Goal: Task Accomplishment & Management: Use online tool/utility

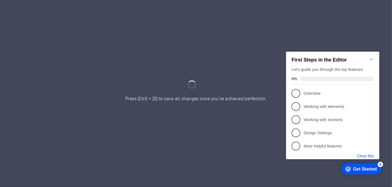
click at [369, 155] on button "Close this" at bounding box center [364, 155] width 17 height 4
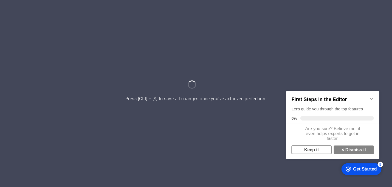
click at [316, 152] on link "Keep it" at bounding box center [311, 149] width 40 height 9
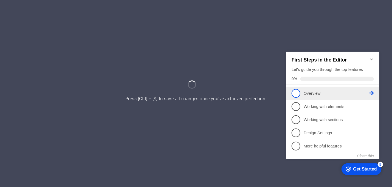
click at [297, 90] on span "1" at bounding box center [295, 92] width 9 height 9
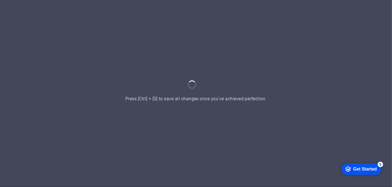
click at [203, 91] on div at bounding box center [196, 93] width 392 height 187
click at [350, 168] on div "checkmark Get Started 5" at bounding box center [360, 168] width 31 height 5
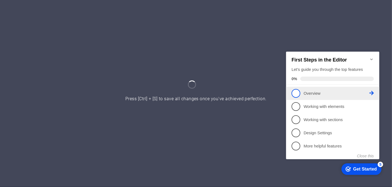
click at [372, 90] on icon at bounding box center [371, 92] width 4 height 4
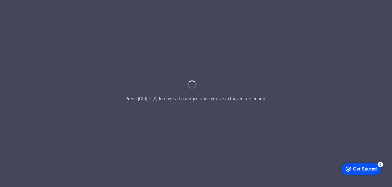
click at [376, 164] on div "checkmark Get Started 5" at bounding box center [361, 169] width 40 height 12
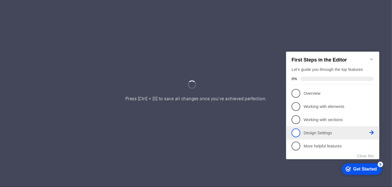
click at [371, 95] on icon at bounding box center [371, 92] width 4 height 4
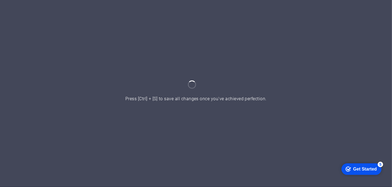
click at [310, 133] on div at bounding box center [196, 93] width 392 height 187
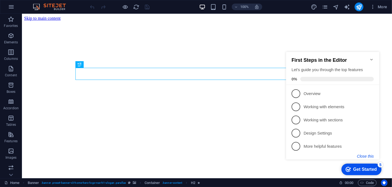
click at [360, 157] on button "Close this" at bounding box center [364, 155] width 17 height 4
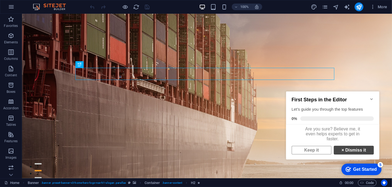
click at [345, 153] on link "× Dismiss it" at bounding box center [353, 149] width 40 height 9
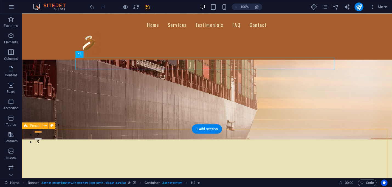
scroll to position [82, 0]
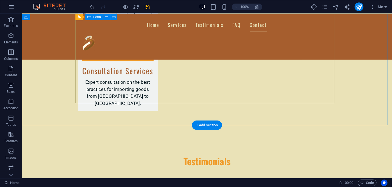
scroll to position [932, 0]
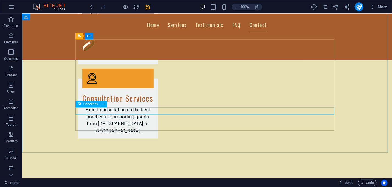
click at [81, 104] on icon at bounding box center [80, 104] width 4 height 7
click at [104, 103] on icon at bounding box center [103, 104] width 3 height 6
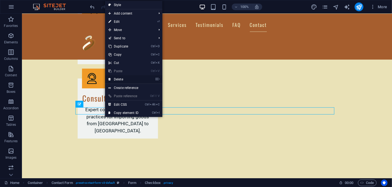
click at [117, 79] on link "⌦ Delete" at bounding box center [123, 79] width 37 height 8
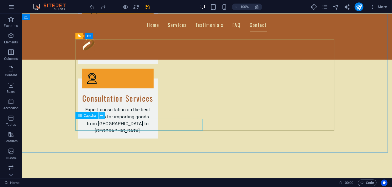
click at [103, 115] on icon at bounding box center [101, 115] width 3 height 6
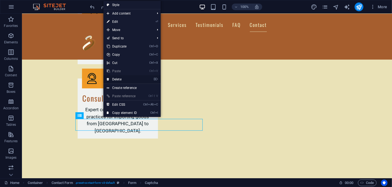
click at [113, 77] on link "⌦ Delete" at bounding box center [121, 79] width 37 height 8
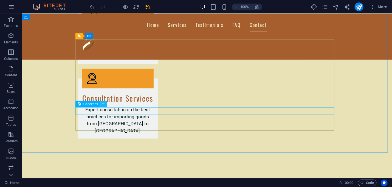
click at [102, 103] on icon at bounding box center [103, 104] width 3 height 6
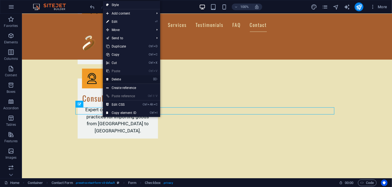
click at [115, 79] on link "⌦ Delete" at bounding box center [121, 79] width 37 height 8
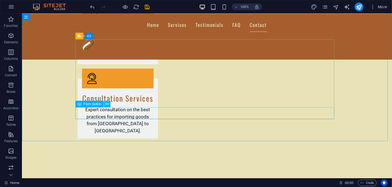
click at [105, 104] on icon at bounding box center [106, 104] width 3 height 6
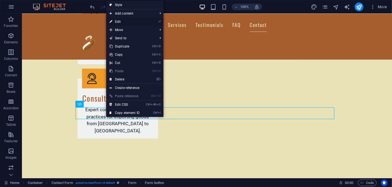
click at [131, 22] on link "⏎ Edit" at bounding box center [124, 22] width 37 height 8
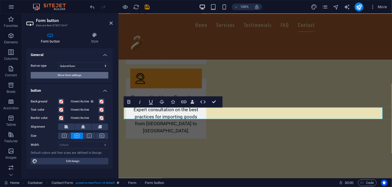
click at [76, 75] on span "Show form settings" at bounding box center [70, 75] width 24 height 7
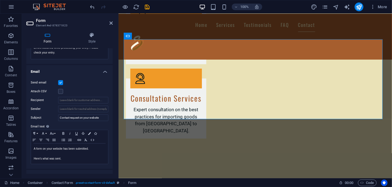
scroll to position [153, 0]
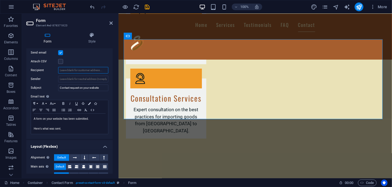
click at [68, 71] on input "Recipient" at bounding box center [83, 70] width 50 height 7
type input "e"
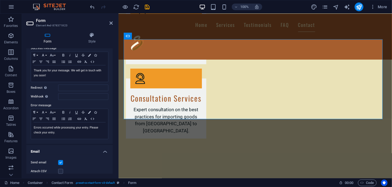
scroll to position [0, 0]
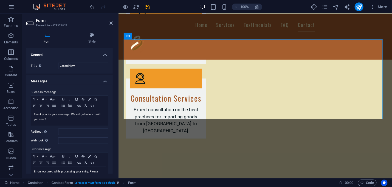
type input "[EMAIL_ADDRESS][DOMAIN_NAME]"
click at [38, 23] on h3 "Element #ed-878371823" at bounding box center [69, 25] width 66 height 5
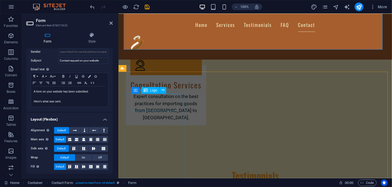
scroll to position [886, 0]
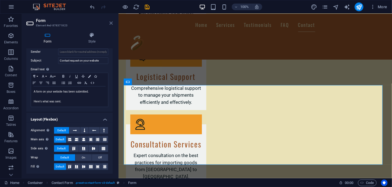
click at [112, 21] on icon at bounding box center [110, 23] width 3 height 4
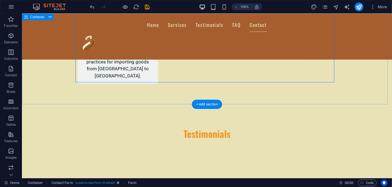
scroll to position [995, 0]
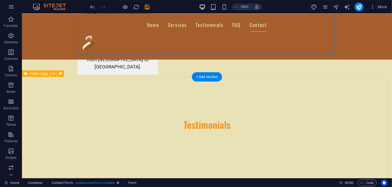
drag, startPoint x: 165, startPoint y: 123, endPoint x: 139, endPoint y: 116, distance: 27.2
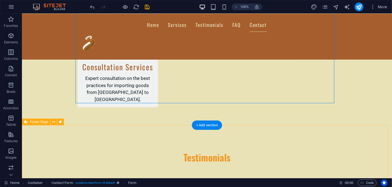
scroll to position [826, 0]
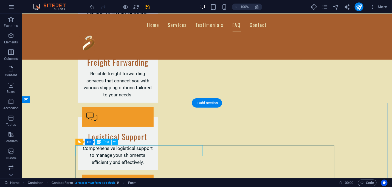
drag, startPoint x: 183, startPoint y: 147, endPoint x: 160, endPoint y: 146, distance: 22.8
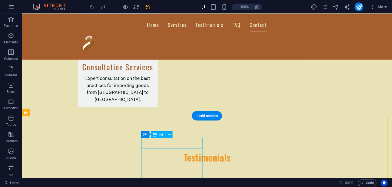
scroll to position [1023, 0]
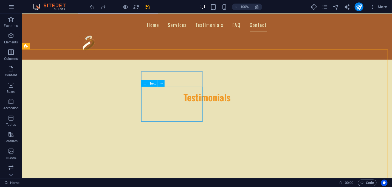
click at [153, 85] on span "Text" at bounding box center [152, 83] width 6 height 3
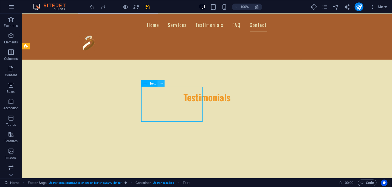
click at [161, 84] on icon at bounding box center [160, 83] width 3 height 6
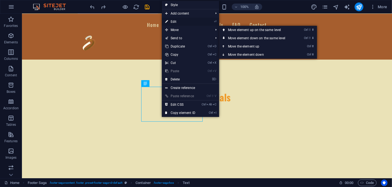
click at [177, 19] on link "⏎ Edit" at bounding box center [180, 22] width 37 height 8
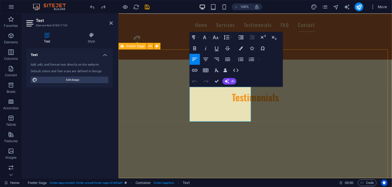
drag, startPoint x: 215, startPoint y: 98, endPoint x: 197, endPoint y: 90, distance: 19.0
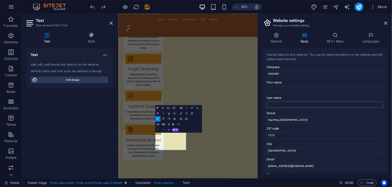
scroll to position [27, 0]
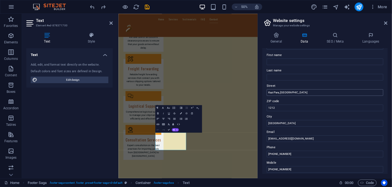
drag, startPoint x: 293, startPoint y: 92, endPoint x: 269, endPoint y: 92, distance: 24.7
click at [269, 92] on input "Kazi Para, [GEOGRAPHIC_DATA]" at bounding box center [324, 92] width 116 height 7
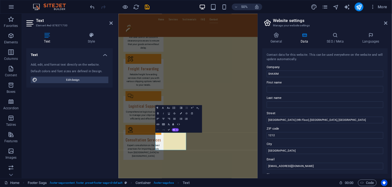
scroll to position [0, 0]
drag, startPoint x: 325, startPoint y: 115, endPoint x: 317, endPoint y: 116, distance: 8.3
click at [317, 116] on div "[GEOGRAPHIC_DATA] (4th Floor), [GEOGRAPHIC_DATA], [GEOGRAPHIC_DATA]" at bounding box center [324, 116] width 116 height 13
drag, startPoint x: 329, startPoint y: 119, endPoint x: 319, endPoint y: 118, distance: 9.7
click at [315, 119] on input "[GEOGRAPHIC_DATA] (4th Floor), [GEOGRAPHIC_DATA], [GEOGRAPHIC_DATA]" at bounding box center [324, 119] width 116 height 7
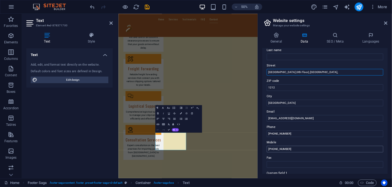
scroll to position [55, 0]
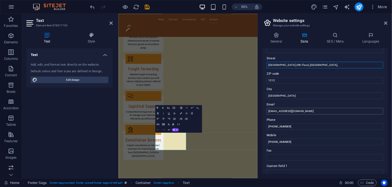
type input "[GEOGRAPHIC_DATA] (4th Floor), [GEOGRAPHIC_DATA],"
click at [279, 111] on input "[EMAIL_ADDRESS][DOMAIN_NAME]" at bounding box center [324, 111] width 116 height 7
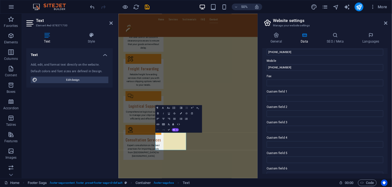
scroll to position [137, 0]
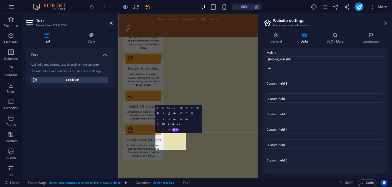
type input "[EMAIL_ADDRESS][DOMAIN_NAME]"
click at [387, 21] on icon at bounding box center [385, 23] width 3 height 4
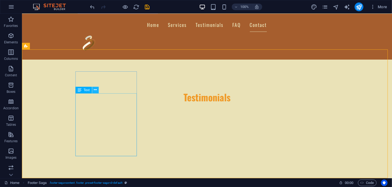
click at [94, 89] on icon at bounding box center [95, 90] width 3 height 6
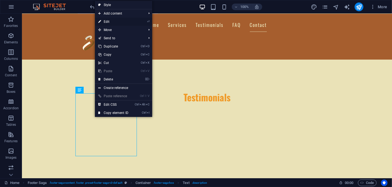
click at [112, 21] on link "⏎ Edit" at bounding box center [113, 22] width 37 height 8
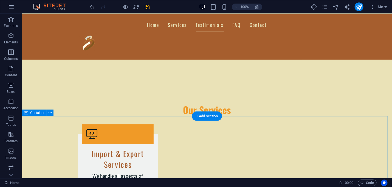
scroll to position [420, 0]
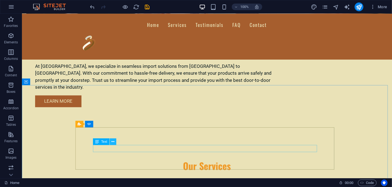
click at [113, 140] on icon at bounding box center [112, 142] width 3 height 6
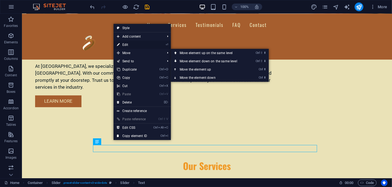
click at [135, 44] on link "⏎ Edit" at bounding box center [131, 45] width 37 height 8
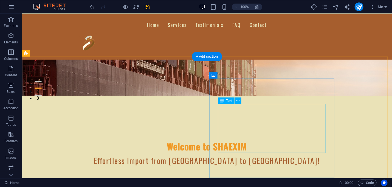
scroll to position [0, 0]
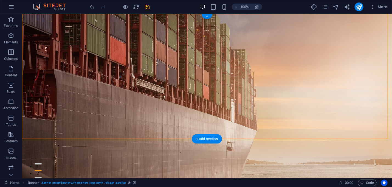
drag, startPoint x: 224, startPoint y: 75, endPoint x: 223, endPoint y: 59, distance: 15.6
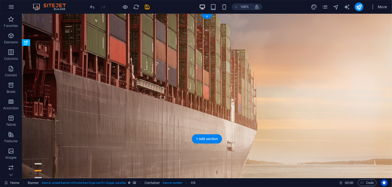
drag, startPoint x: 227, startPoint y: 87, endPoint x: 229, endPoint y: 73, distance: 14.0
drag, startPoint x: 229, startPoint y: 74, endPoint x: 228, endPoint y: 85, distance: 11.0
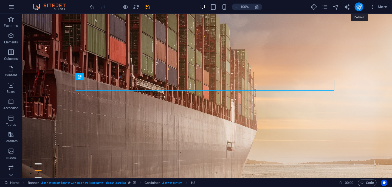
click at [356, 6] on icon "publish" at bounding box center [358, 7] width 6 height 6
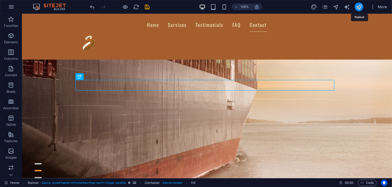
scroll to position [955, 0]
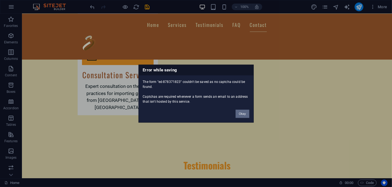
click at [241, 112] on button "Okay" at bounding box center [242, 113] width 14 height 8
click at [244, 113] on button "Okay" at bounding box center [242, 113] width 14 height 8
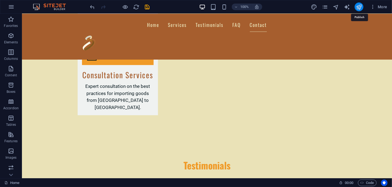
click at [360, 7] on icon "publish" at bounding box center [358, 7] width 6 height 6
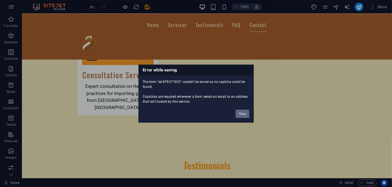
drag, startPoint x: 244, startPoint y: 112, endPoint x: 222, endPoint y: 98, distance: 26.1
click at [244, 112] on button "Okay" at bounding box center [242, 113] width 14 height 8
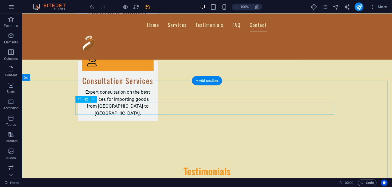
scroll to position [982, 0]
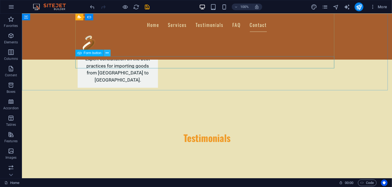
click at [105, 53] on icon at bounding box center [106, 53] width 3 height 6
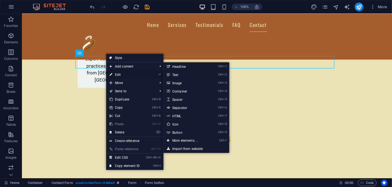
click at [125, 75] on link "⏎ Edit" at bounding box center [124, 74] width 37 height 8
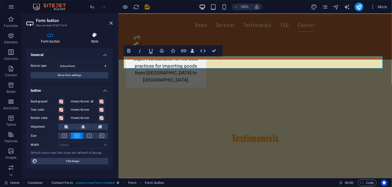
click at [95, 37] on icon at bounding box center [94, 34] width 36 height 5
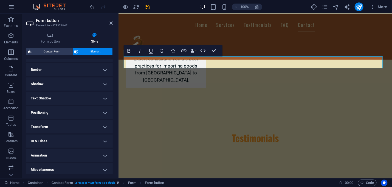
scroll to position [117, 0]
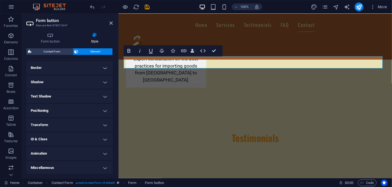
click at [100, 138] on h4 "ID & Class" at bounding box center [69, 138] width 86 height 13
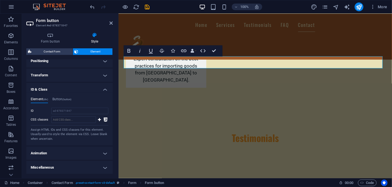
click at [99, 162] on h4 "Miscellaneous" at bounding box center [69, 167] width 86 height 13
click at [103, 164] on h4 "Miscellaneous" at bounding box center [69, 166] width 86 height 10
click at [109, 22] on icon at bounding box center [110, 23] width 3 height 4
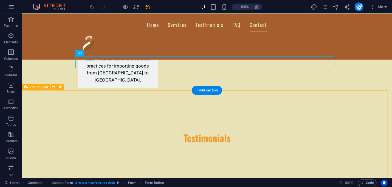
scroll to position [900, 0]
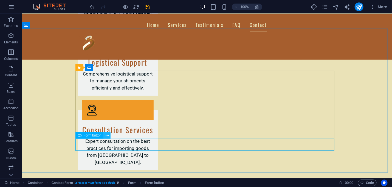
click at [107, 135] on icon at bounding box center [106, 135] width 3 height 6
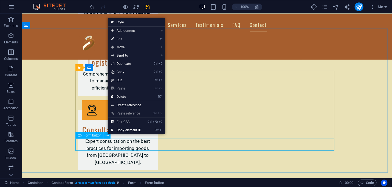
click at [99, 133] on span "Form button" at bounding box center [93, 134] width 18 height 3
